Goal: Navigation & Orientation: Go to known website

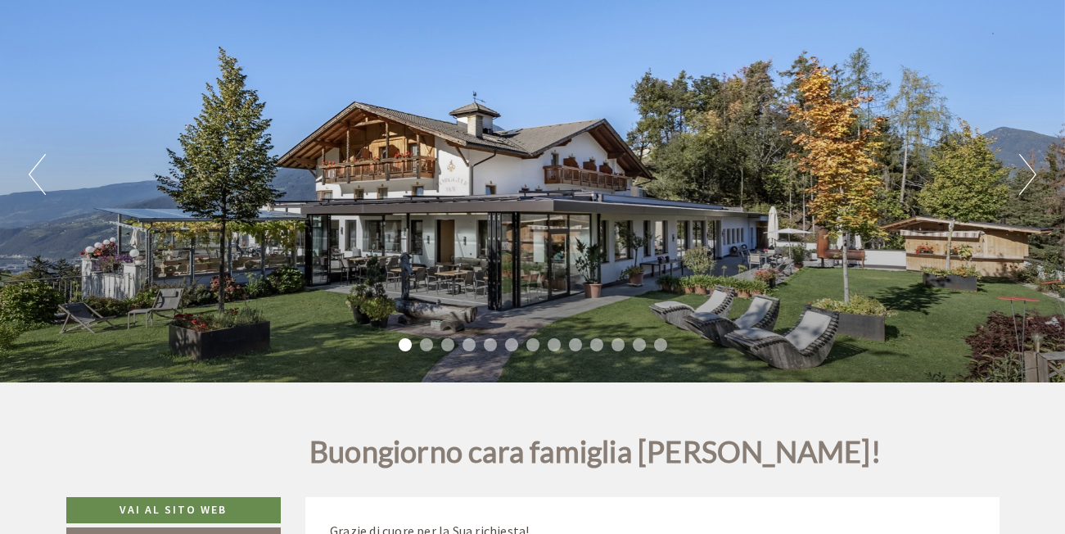
scroll to position [164, 0]
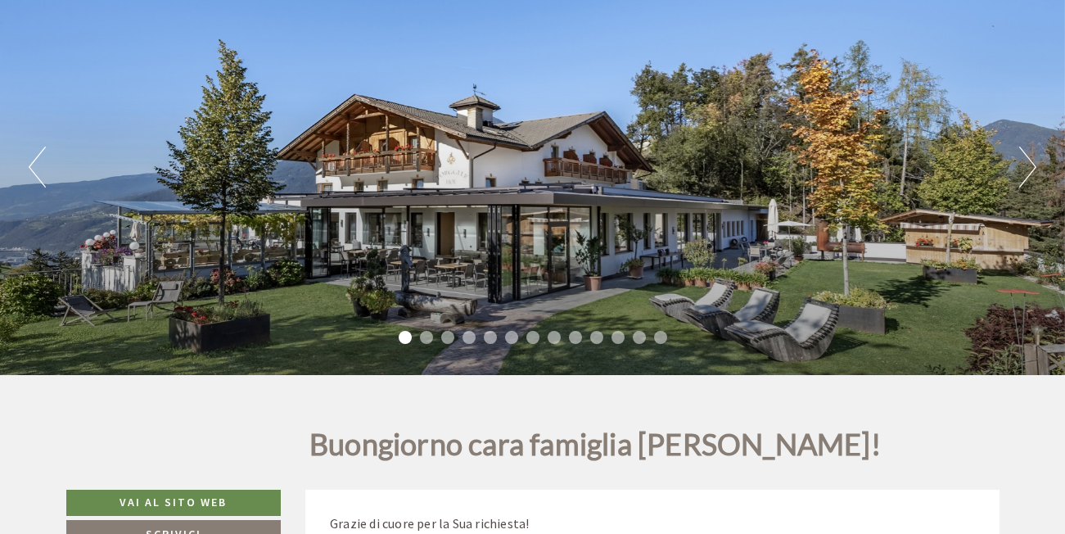
click at [1033, 174] on button "Next" at bounding box center [1027, 167] width 17 height 41
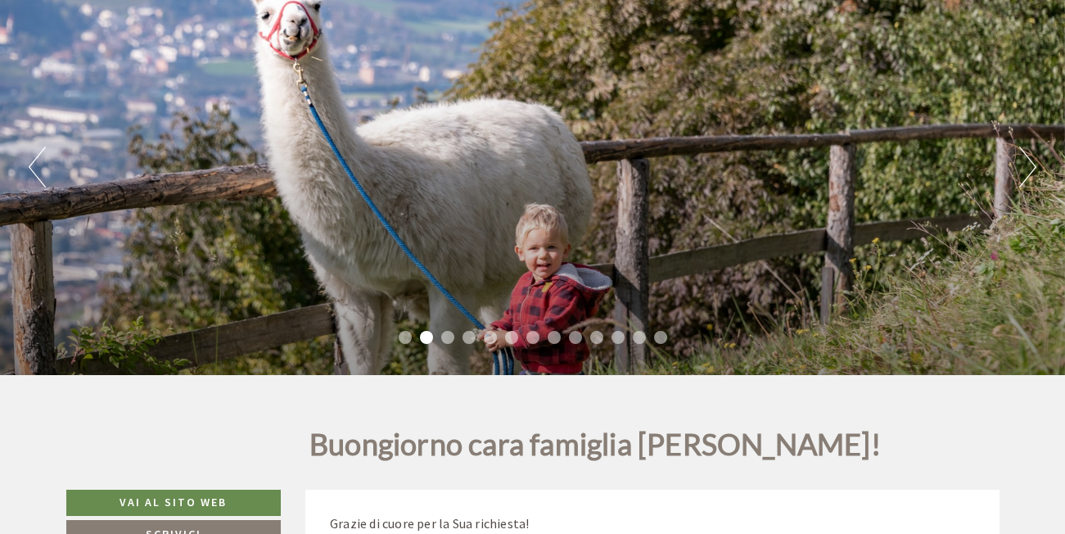
click at [1033, 174] on button "Next" at bounding box center [1027, 167] width 17 height 41
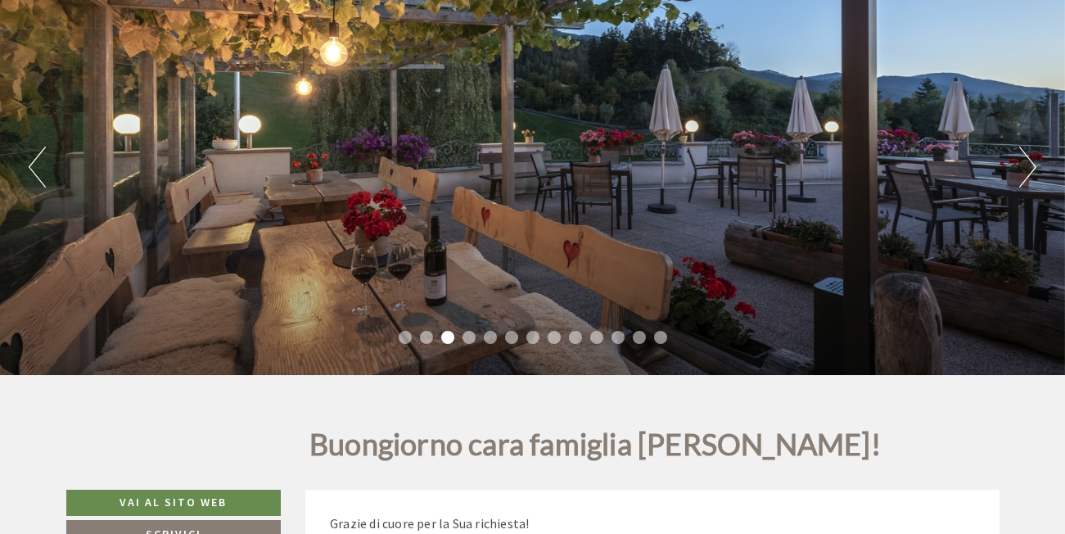
click at [1033, 174] on button "Next" at bounding box center [1027, 167] width 17 height 41
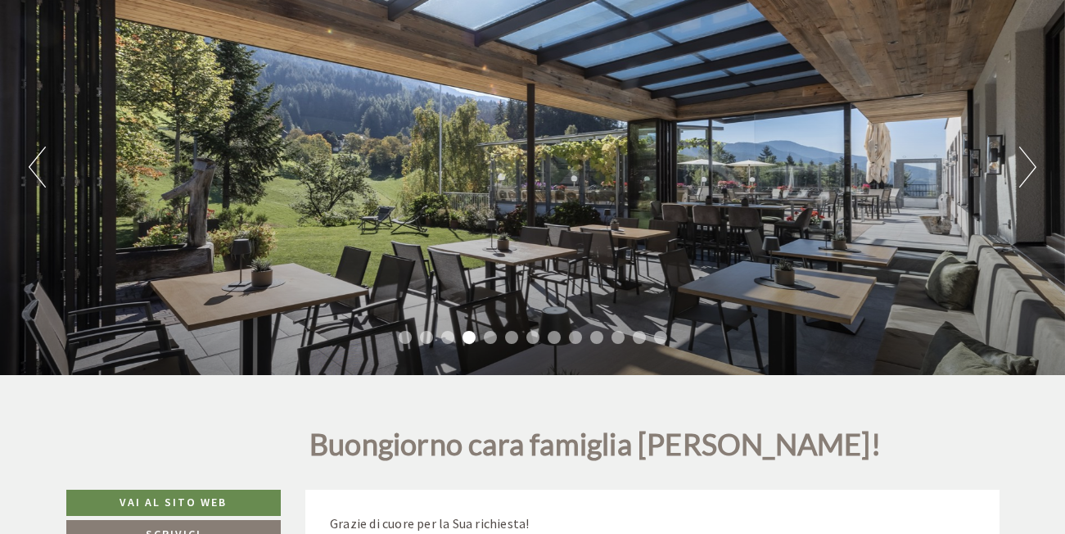
click at [1033, 174] on button "Next" at bounding box center [1027, 167] width 17 height 41
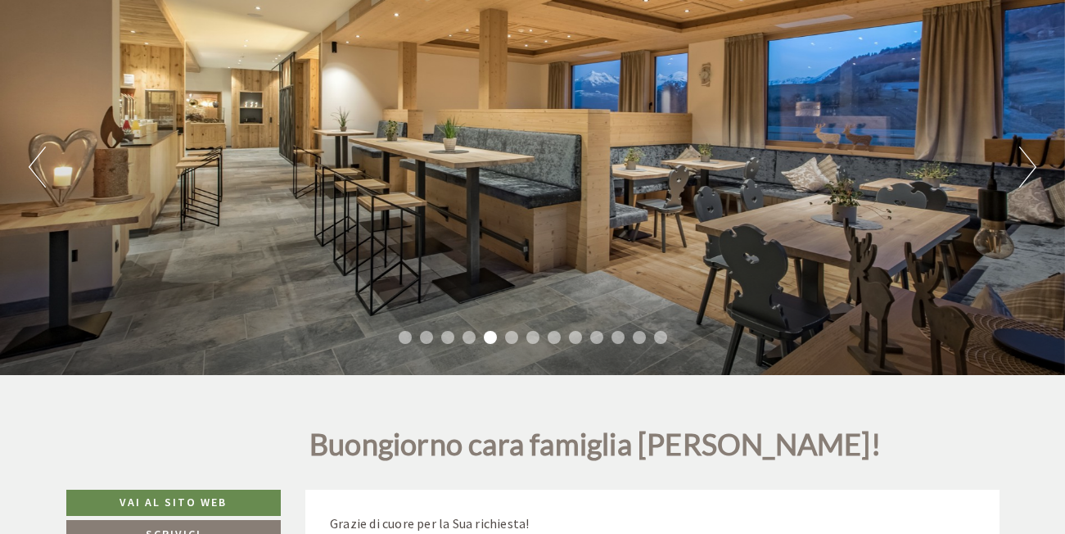
click at [1033, 174] on button "Next" at bounding box center [1027, 167] width 17 height 41
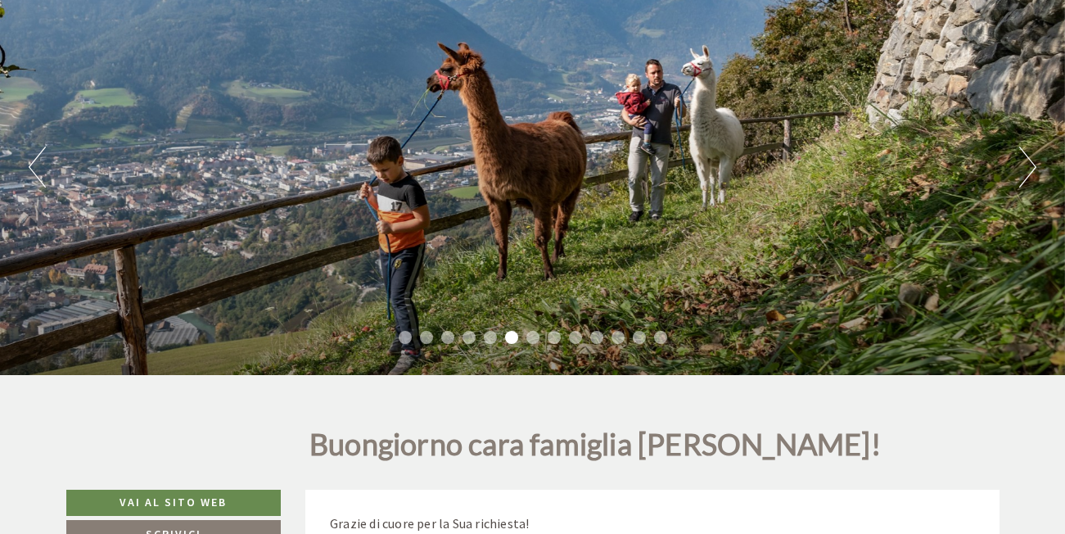
click at [1033, 174] on button "Next" at bounding box center [1027, 167] width 17 height 41
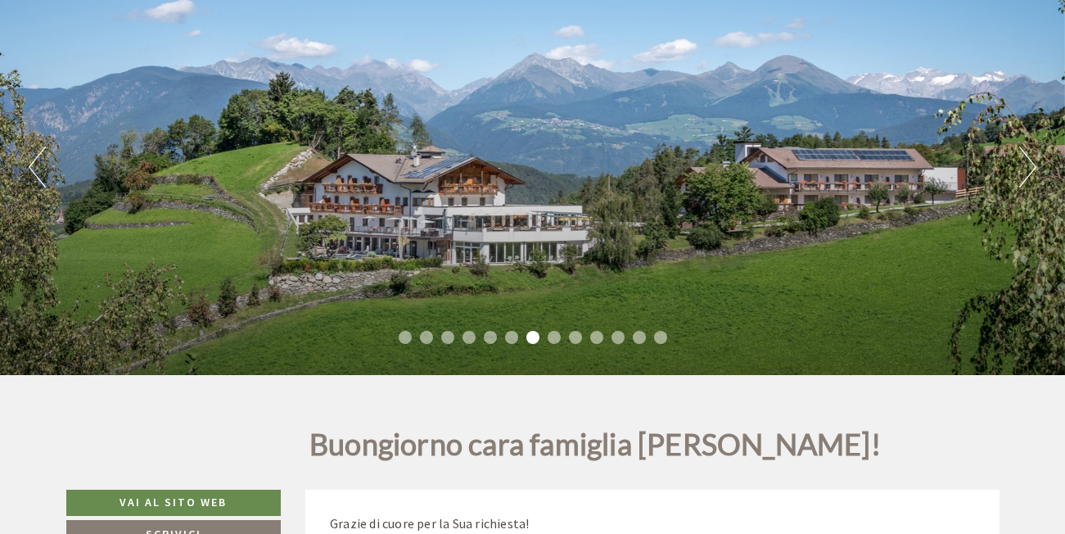
click at [1033, 174] on button "Next" at bounding box center [1027, 167] width 17 height 41
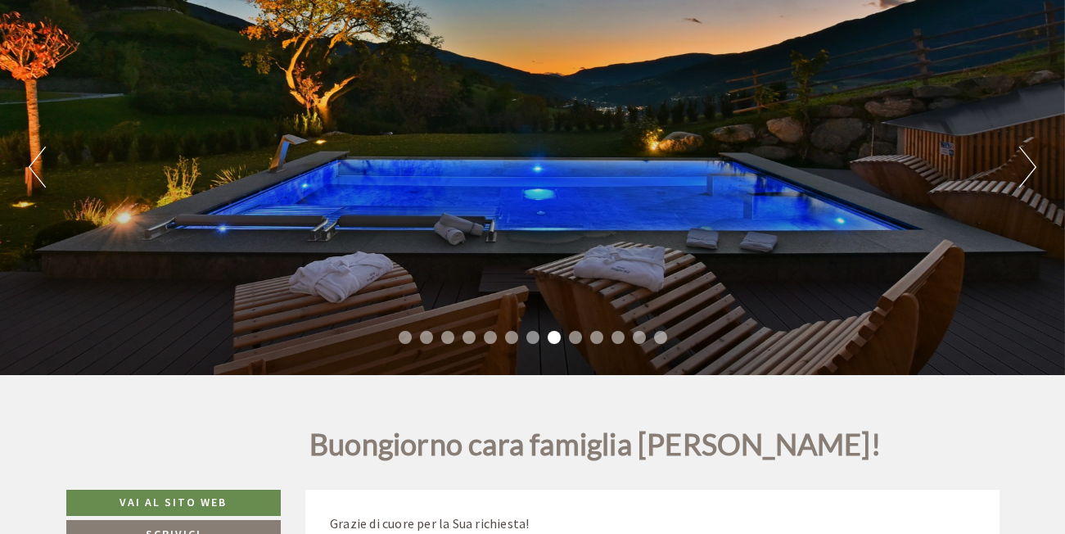
click at [1033, 174] on button "Next" at bounding box center [1027, 167] width 17 height 41
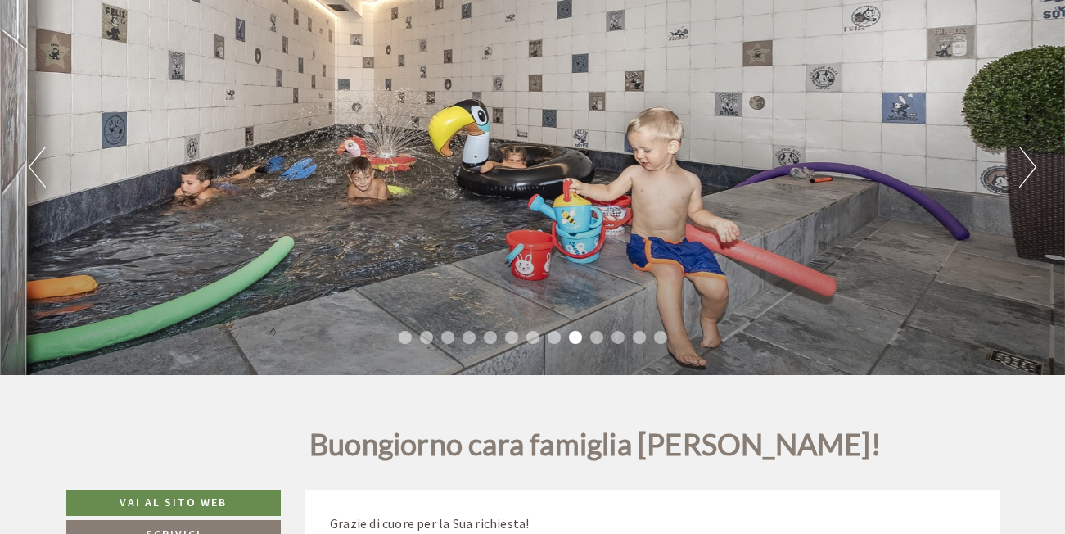
click at [1033, 174] on button "Next" at bounding box center [1027, 167] width 17 height 41
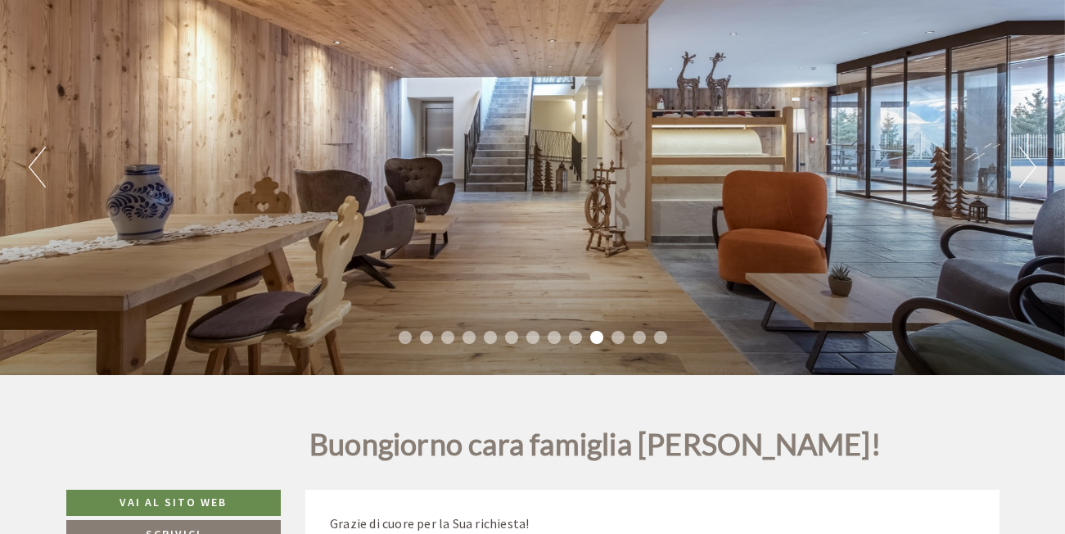
click at [1033, 174] on button "Next" at bounding box center [1027, 167] width 17 height 41
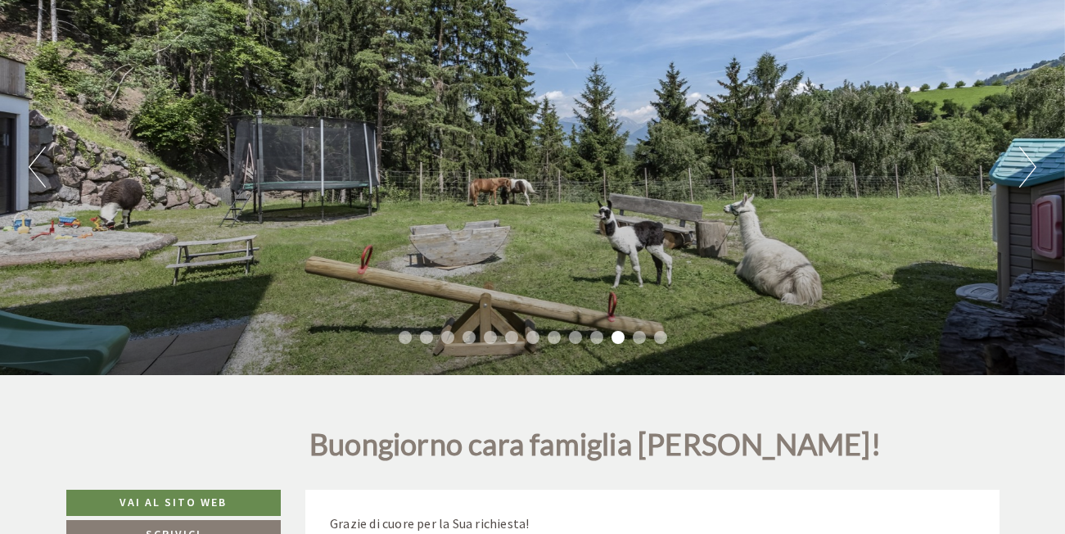
click at [1033, 174] on button "Next" at bounding box center [1027, 167] width 17 height 41
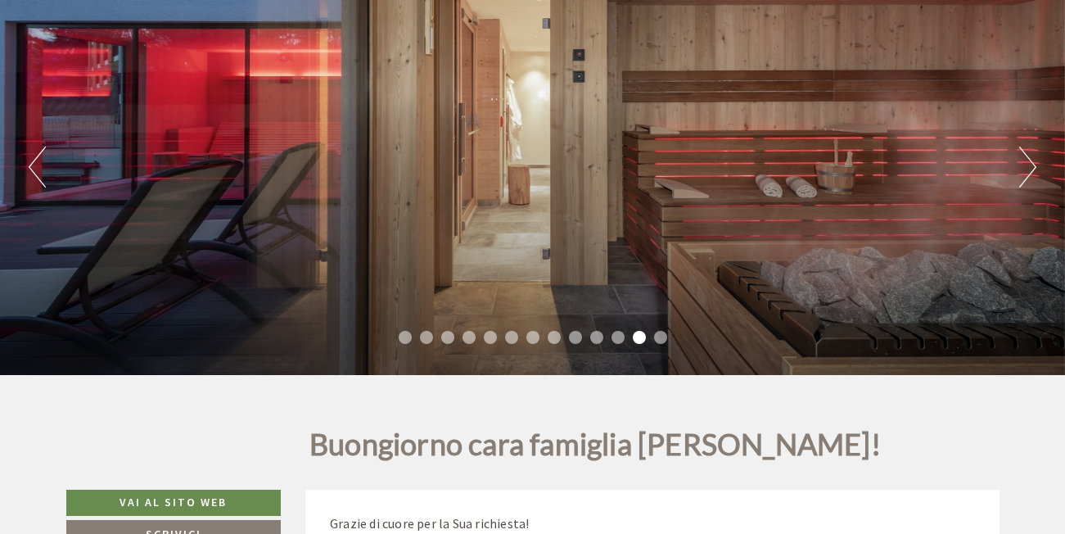
click at [1033, 174] on button "Next" at bounding box center [1027, 167] width 17 height 41
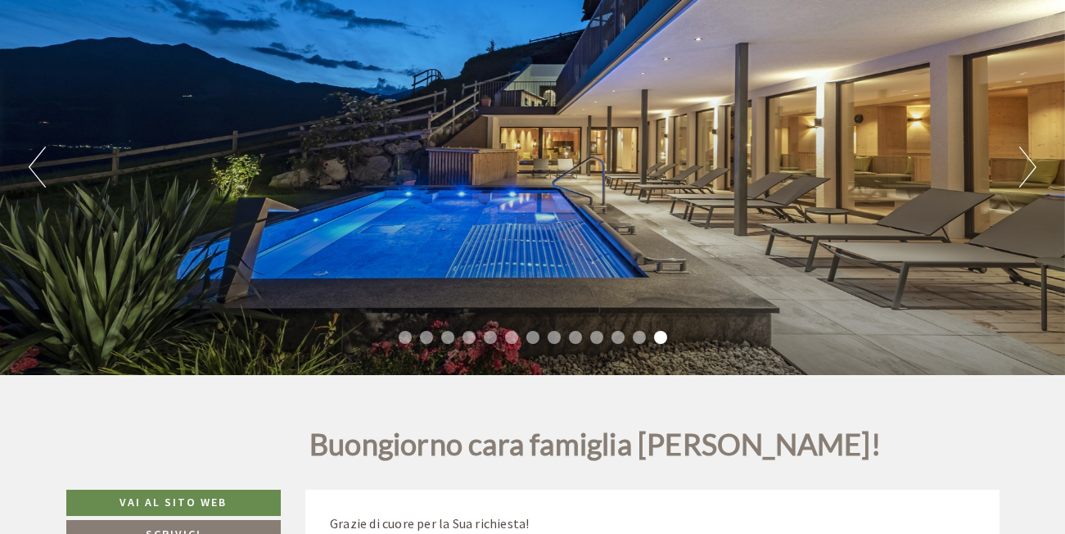
click at [1033, 174] on button "Next" at bounding box center [1027, 167] width 17 height 41
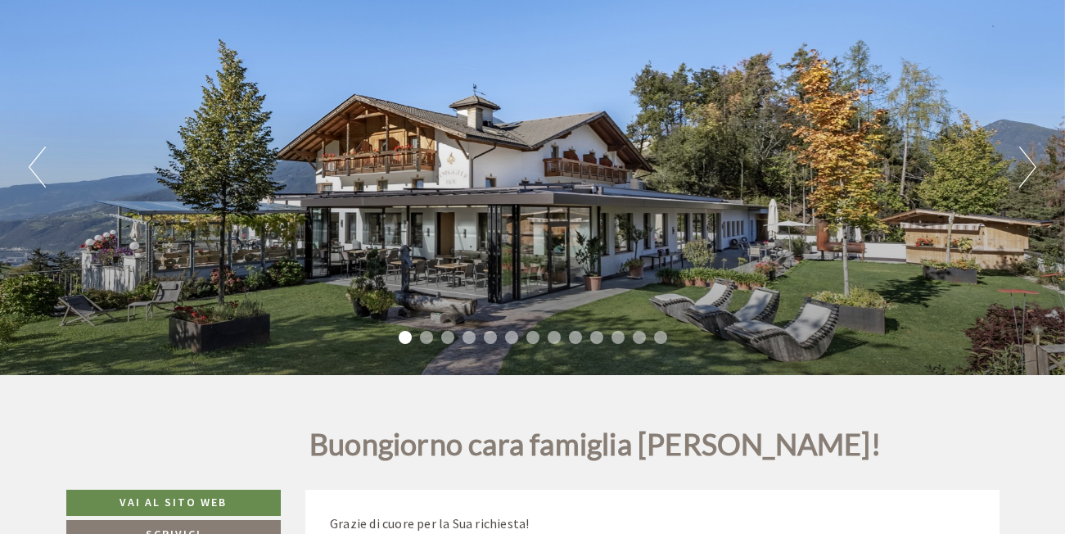
click at [1033, 174] on button "Next" at bounding box center [1027, 167] width 17 height 41
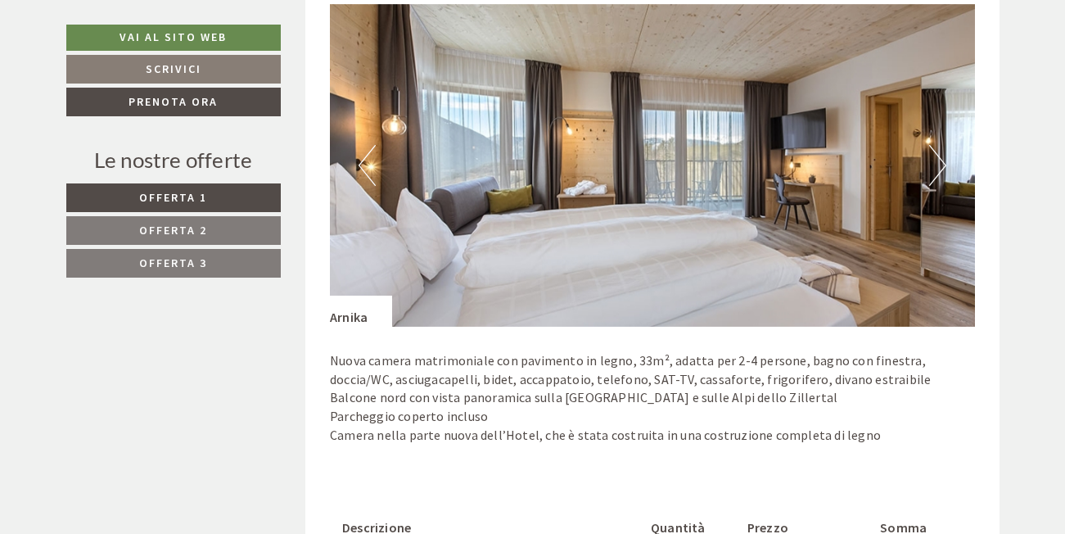
scroll to position [3275, 0]
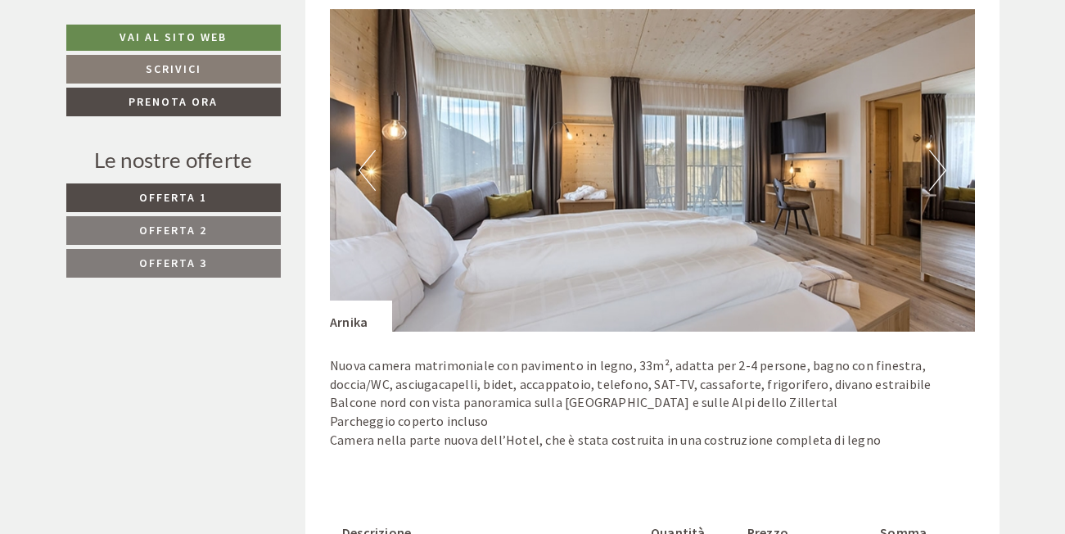
click at [943, 164] on button "Next" at bounding box center [937, 170] width 17 height 41
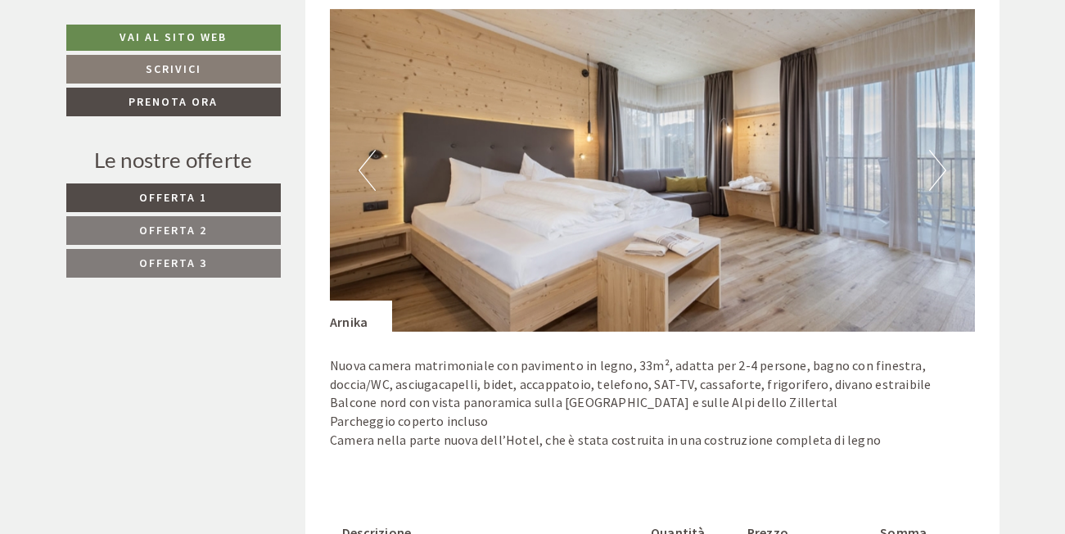
click at [944, 175] on button "Next" at bounding box center [937, 170] width 17 height 41
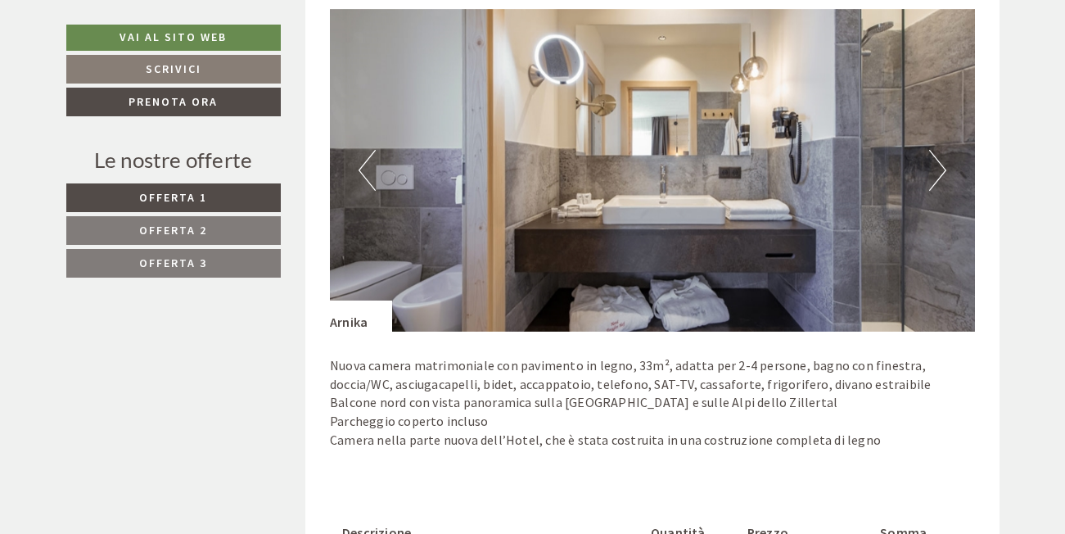
click at [944, 175] on button "Next" at bounding box center [937, 170] width 17 height 41
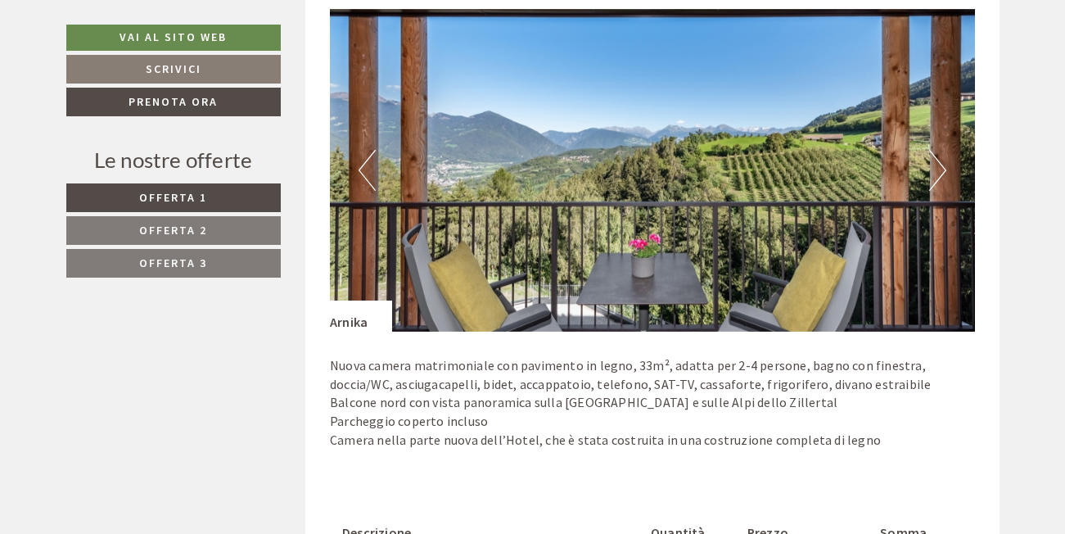
click at [944, 175] on button "Next" at bounding box center [937, 170] width 17 height 41
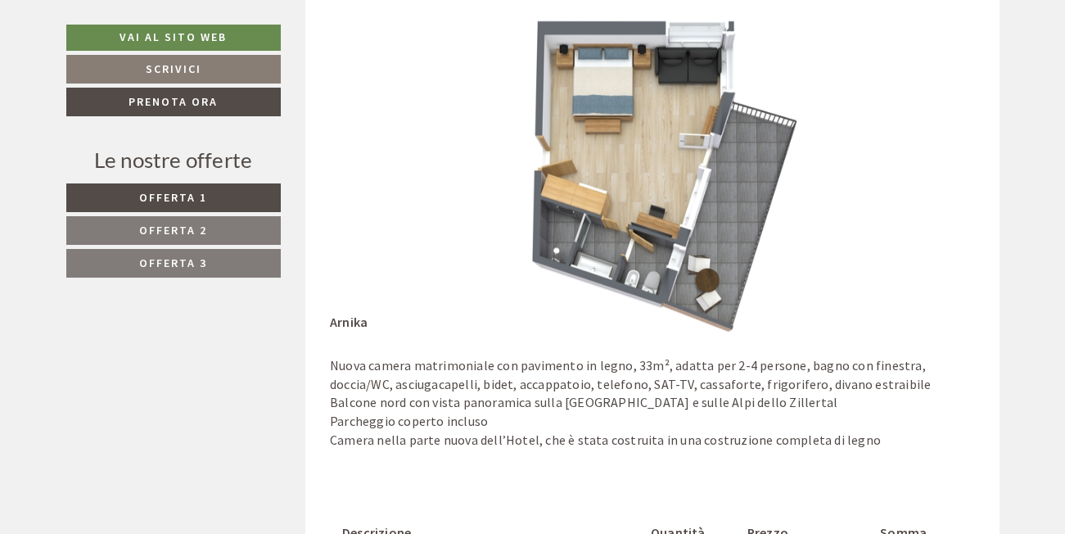
click at [944, 175] on button "Next" at bounding box center [937, 170] width 17 height 41
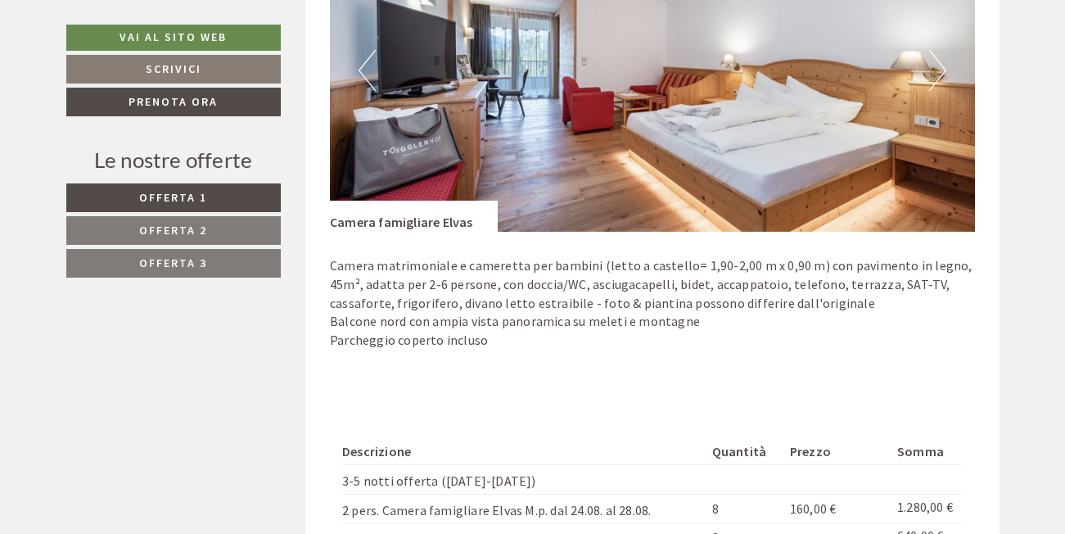
scroll to position [983, 0]
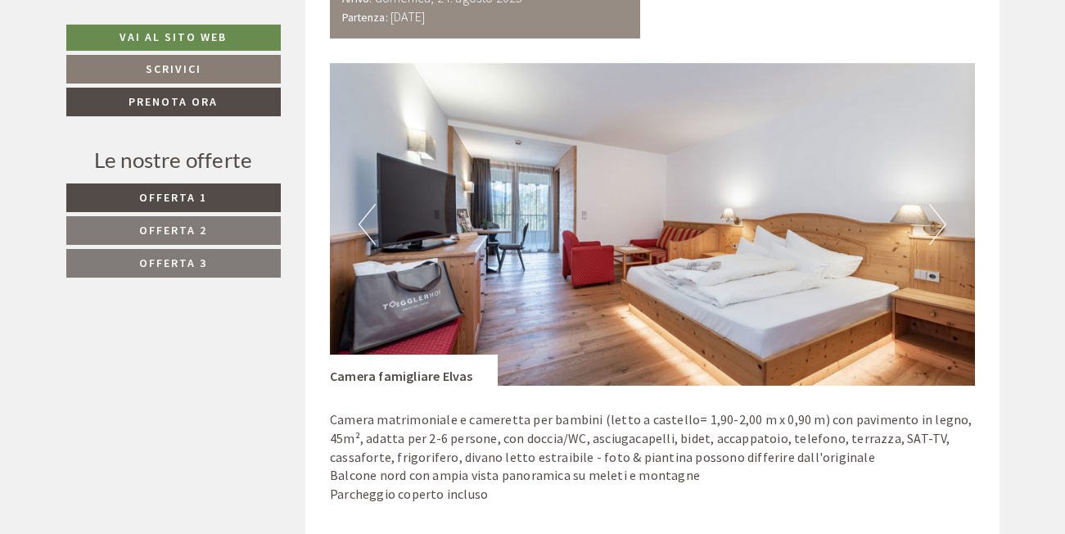
click at [938, 221] on button "Next" at bounding box center [937, 224] width 17 height 41
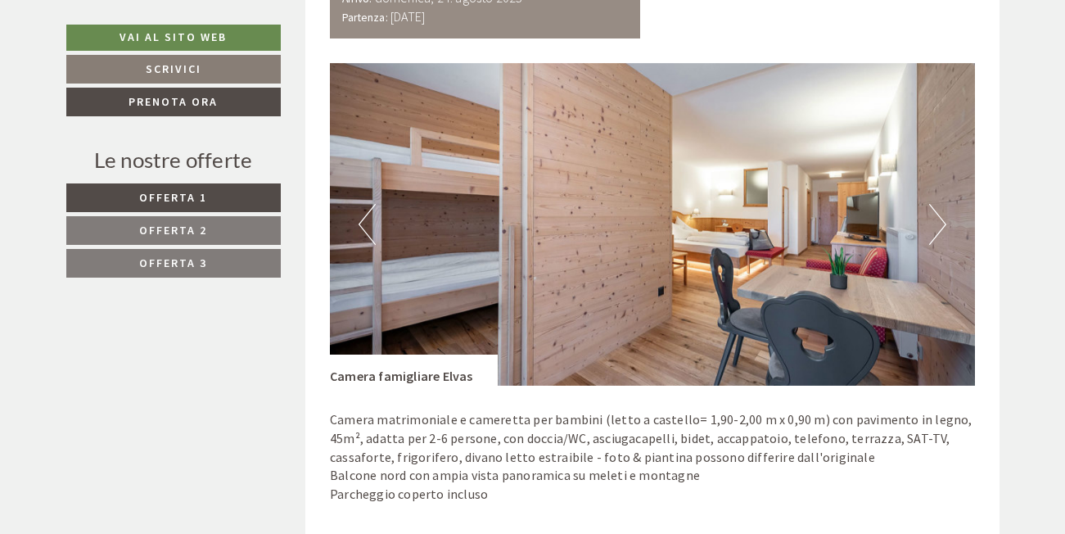
click at [938, 221] on button "Next" at bounding box center [937, 224] width 17 height 41
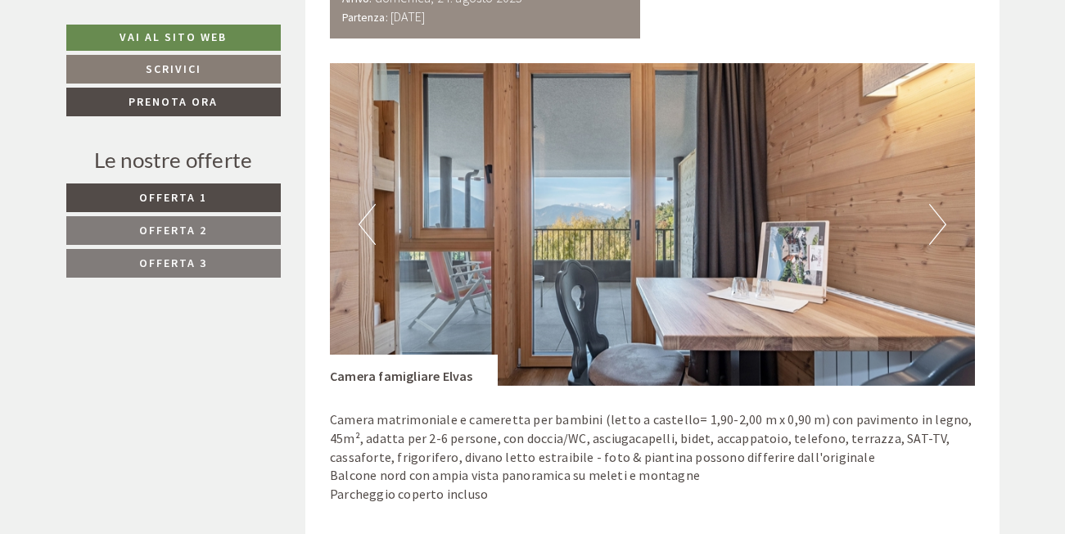
click at [938, 221] on button "Next" at bounding box center [937, 224] width 17 height 41
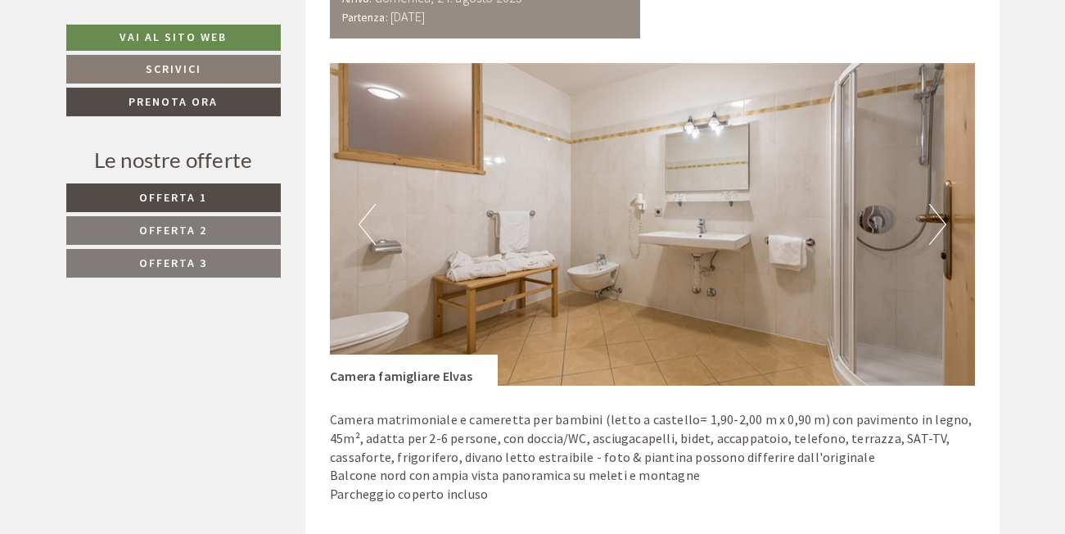
click at [938, 221] on button "Next" at bounding box center [937, 224] width 17 height 41
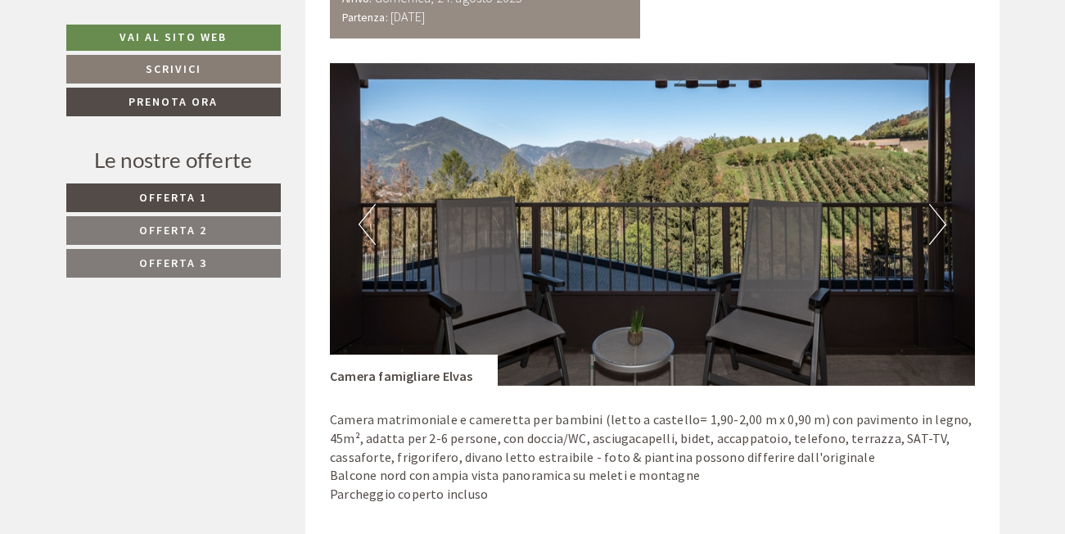
click at [938, 221] on button "Next" at bounding box center [937, 224] width 17 height 41
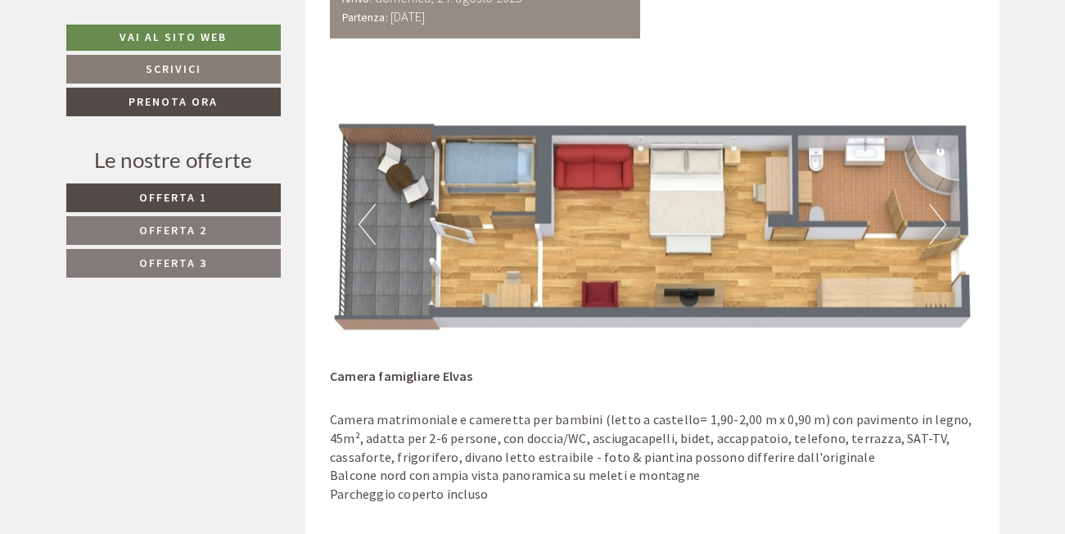
click at [935, 226] on button "Next" at bounding box center [937, 224] width 17 height 41
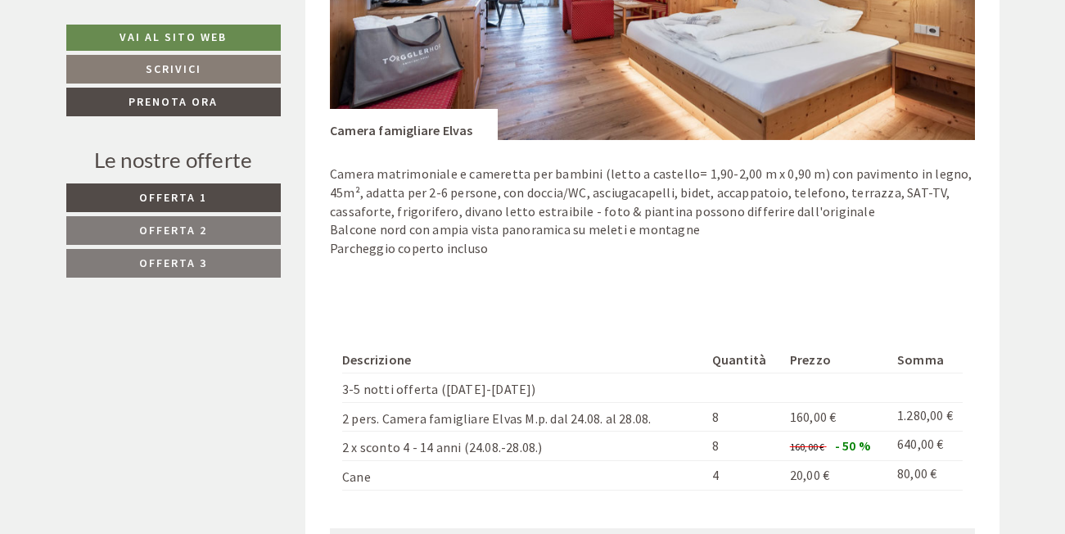
scroll to position [1146, 0]
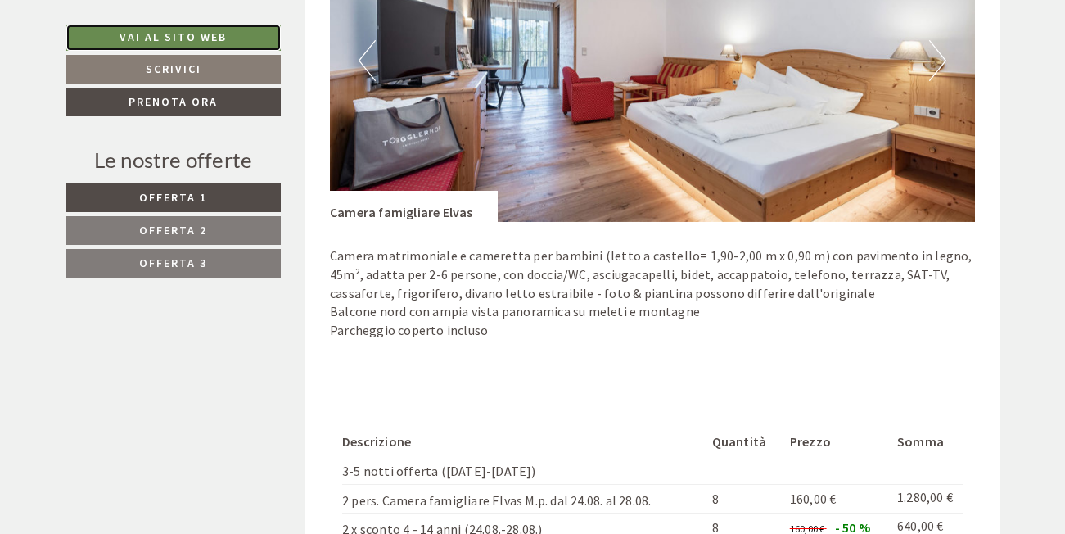
click at [168, 38] on link "Vai al sito web" at bounding box center [173, 38] width 215 height 26
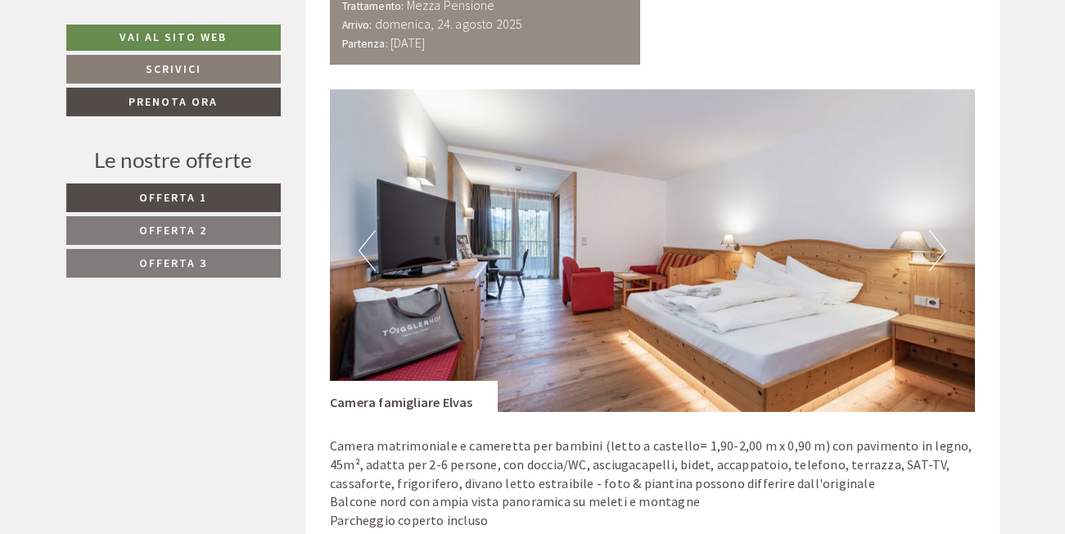
scroll to position [1064, 0]
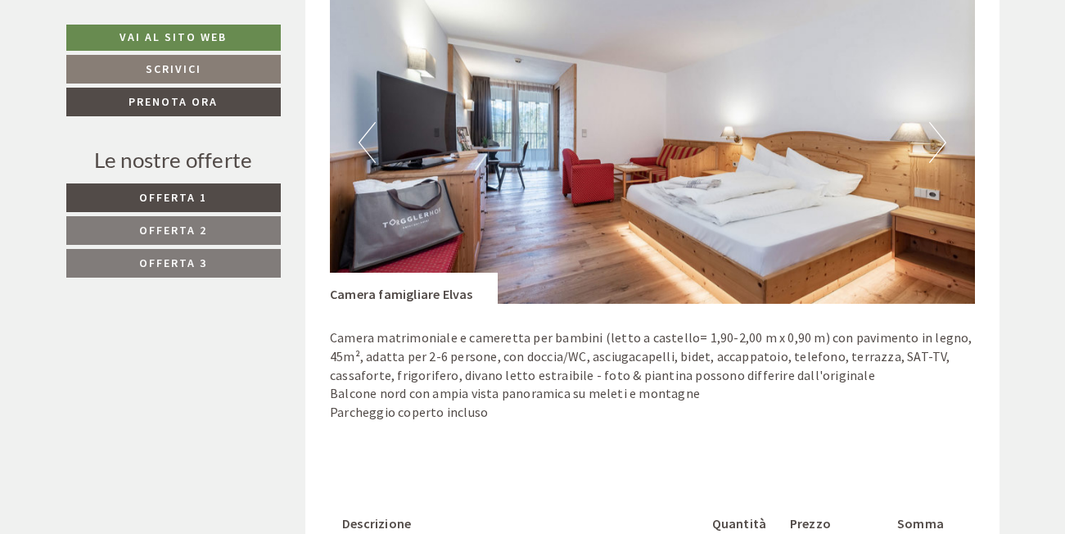
click at [948, 141] on img at bounding box center [652, 142] width 645 height 323
click at [946, 151] on button "Next" at bounding box center [937, 142] width 17 height 41
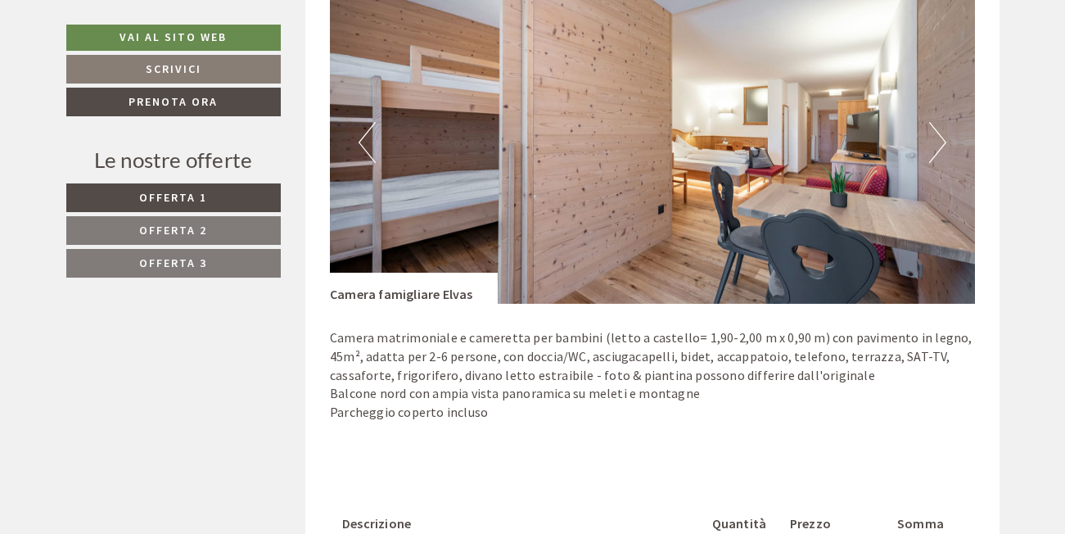
click at [946, 151] on button "Next" at bounding box center [937, 142] width 17 height 41
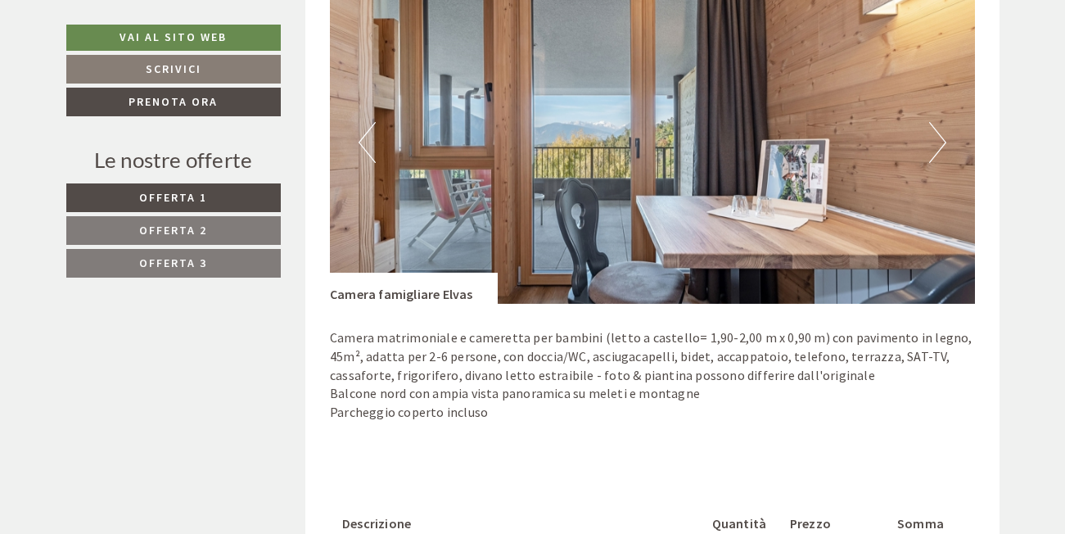
click at [946, 151] on button "Next" at bounding box center [937, 142] width 17 height 41
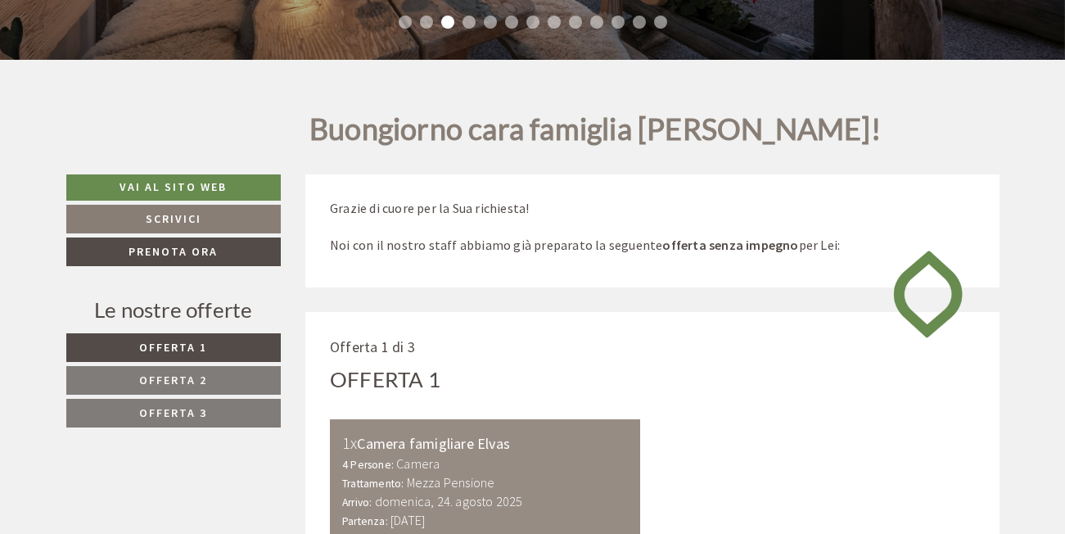
scroll to position [0, 0]
